Goal: Consume media (video, audio)

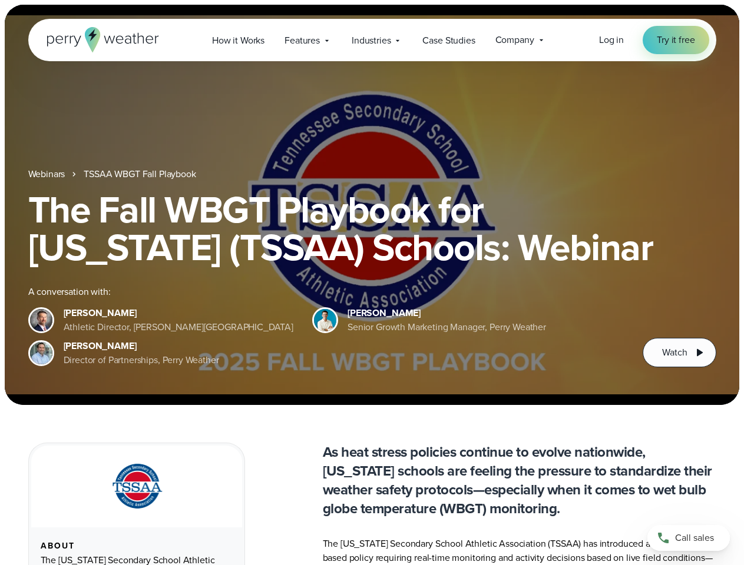
click at [372, 283] on div "The Fall WBGT Playbook for [US_STATE] (TSSAA) Schools: Webinar A conversation w…" at bounding box center [372, 279] width 688 height 177
click at [372, 40] on span "Industries" at bounding box center [371, 41] width 39 height 14
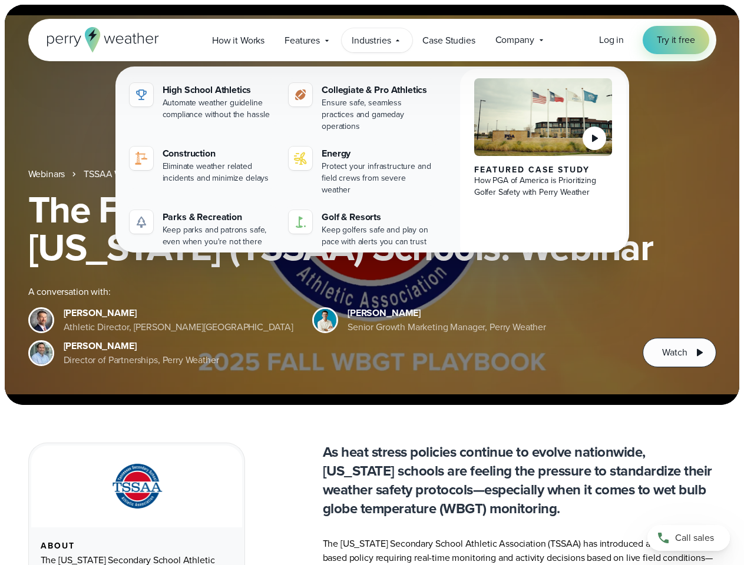
click at [372, 205] on h1 "The Fall WBGT Playbook for [US_STATE] (TSSAA) Schools: Webinar" at bounding box center [372, 228] width 688 height 75
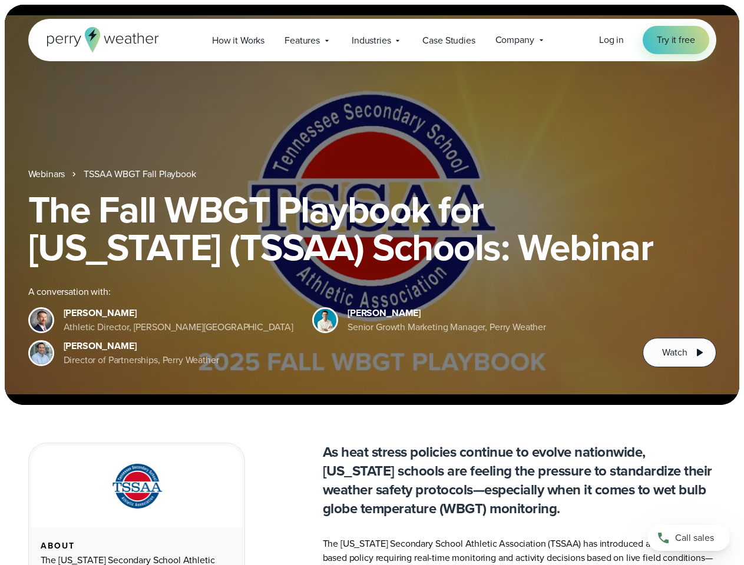
click at [141, 174] on link "TSSAA WBGT Fall Playbook" at bounding box center [140, 174] width 112 height 14
click at [679, 353] on span "Watch" at bounding box center [674, 353] width 25 height 14
